Goal: Information Seeking & Learning: Learn about a topic

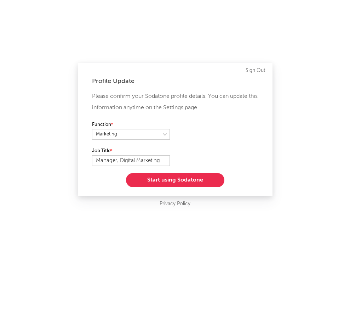
select select "marketing"
click at [179, 180] on button "Start using Sodatone" at bounding box center [175, 180] width 98 height 14
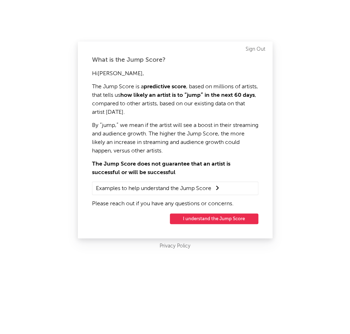
click at [195, 220] on button "I understand the Jump Score" at bounding box center [214, 218] width 89 height 11
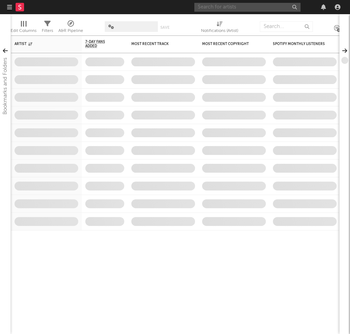
click at [232, 4] on input "text" at bounding box center [247, 7] width 106 height 9
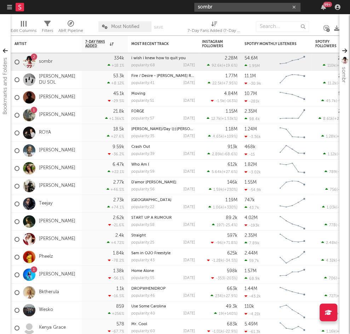
type input "sombr"
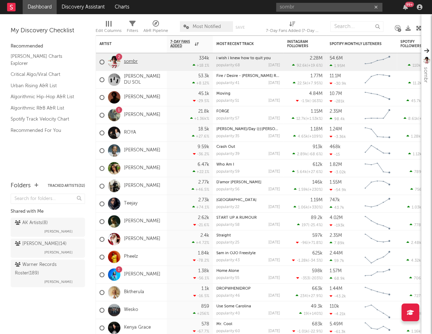
click at [130, 61] on link "sombr" at bounding box center [131, 62] width 14 height 6
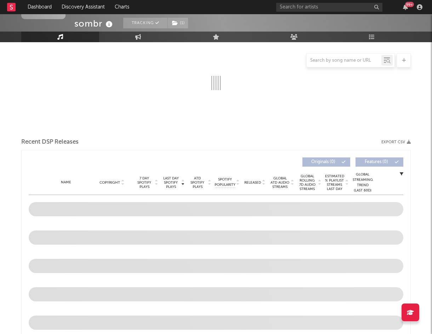
scroll to position [148, 0]
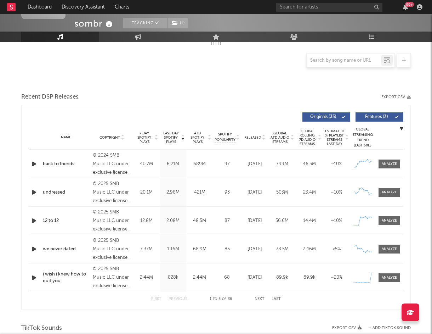
select select "6m"
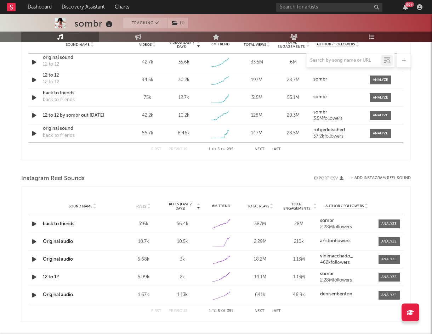
scroll to position [547, 0]
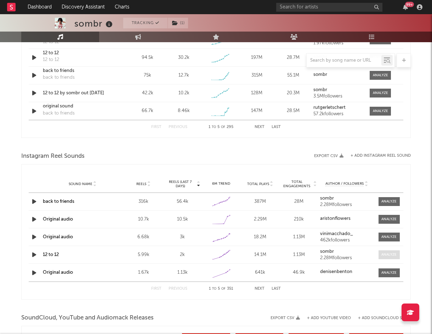
click at [350, 253] on div at bounding box center [389, 254] width 15 height 5
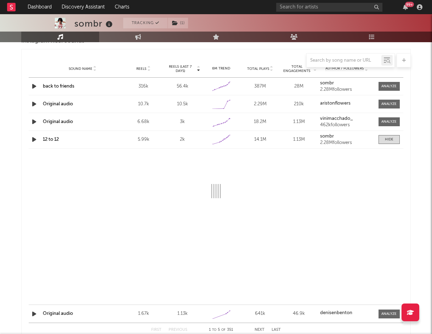
scroll to position [704, 0]
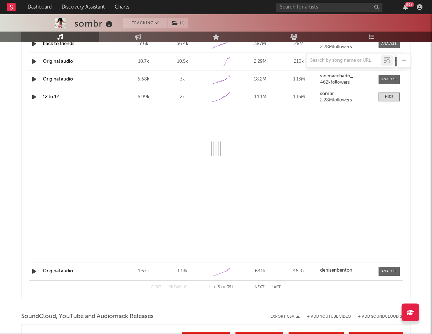
select select "1w"
